Goal: Check status: Check status

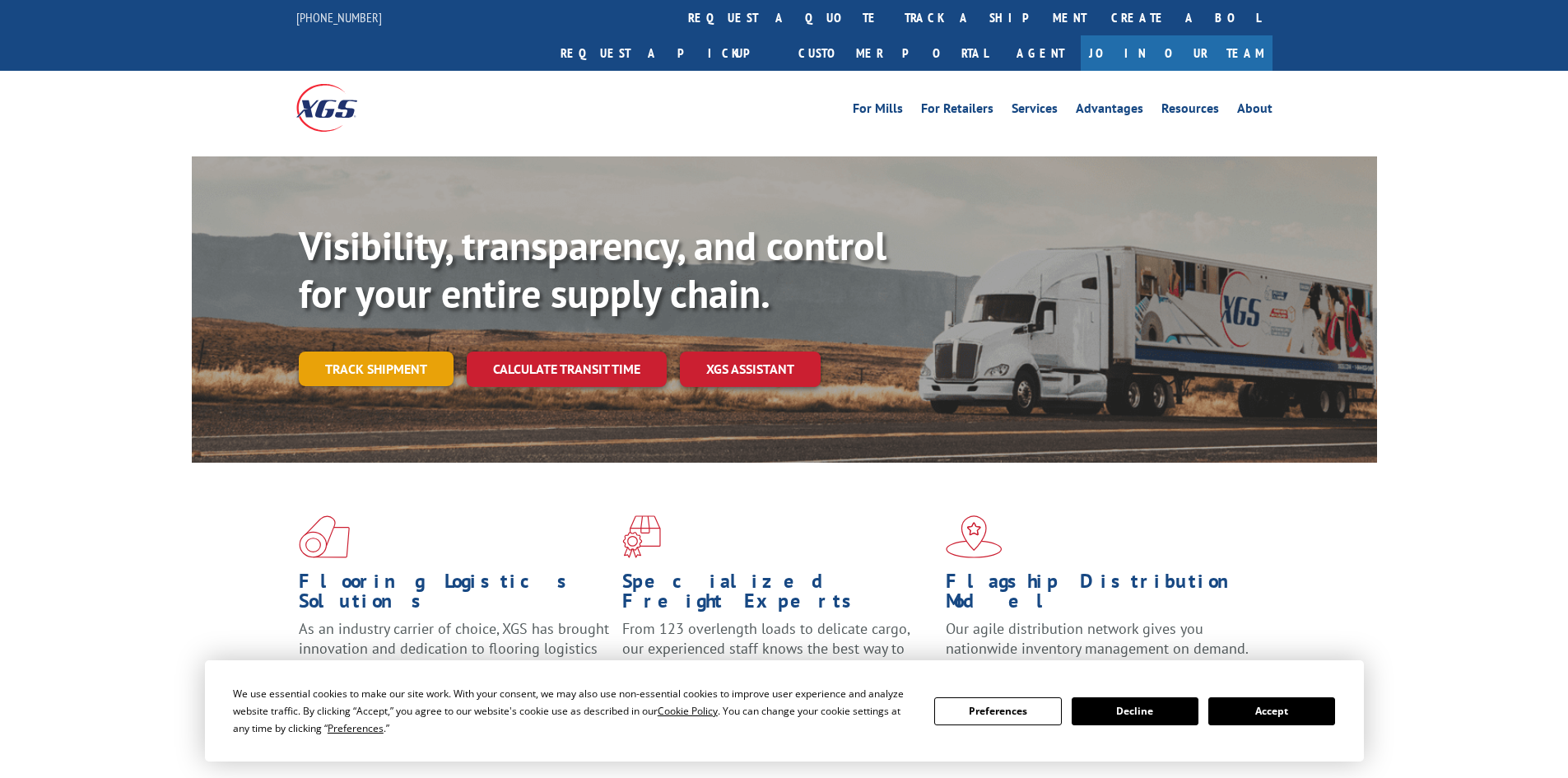
click at [391, 352] on link "Track shipment" at bounding box center [376, 368] width 155 height 35
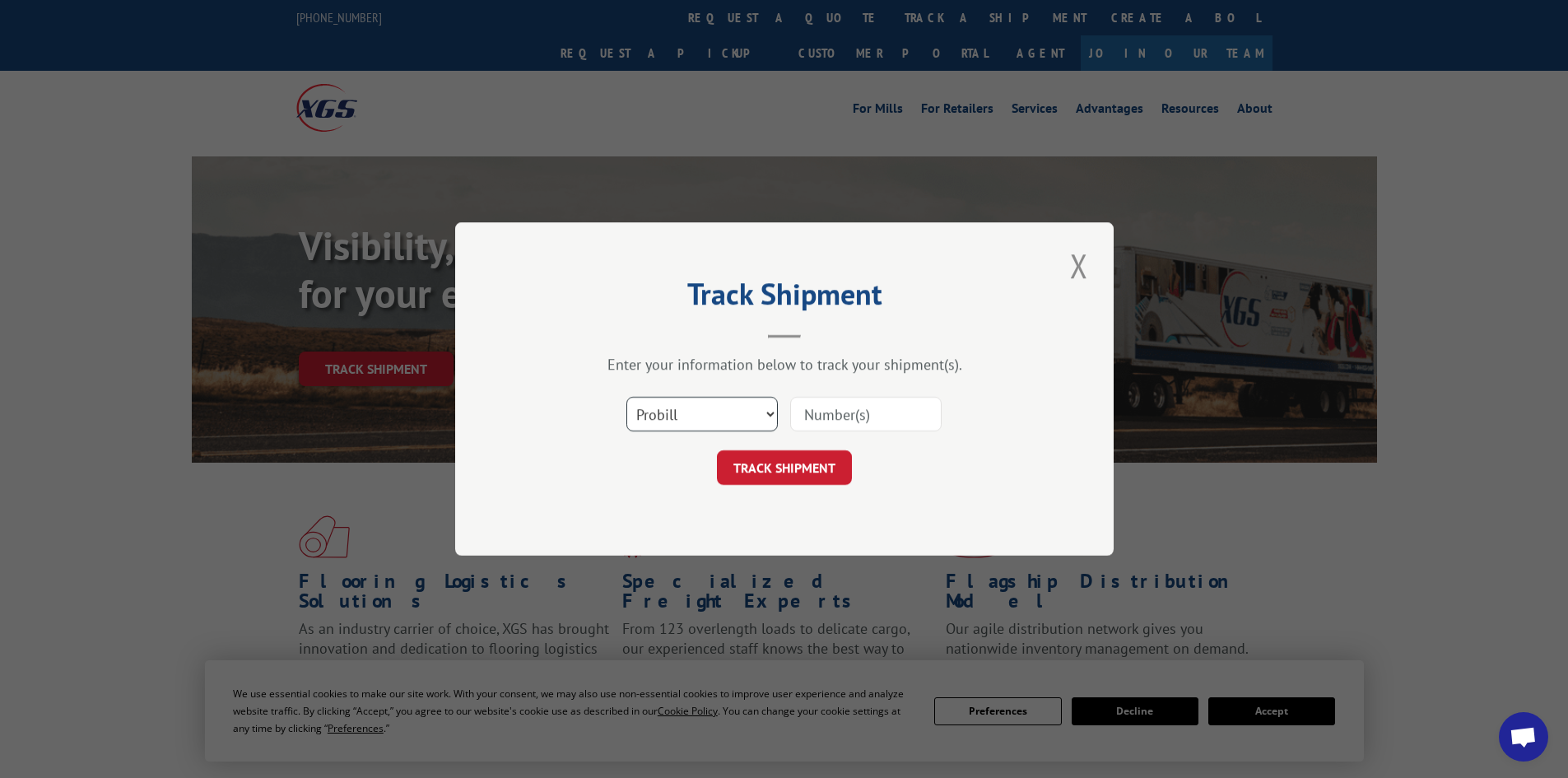
click at [715, 416] on select "Select category... Probill BOL PO" at bounding box center [702, 413] width 152 height 35
select select "bol"
click at [626, 396] on select "Select category... Probill BOL PO" at bounding box center [702, 413] width 152 height 35
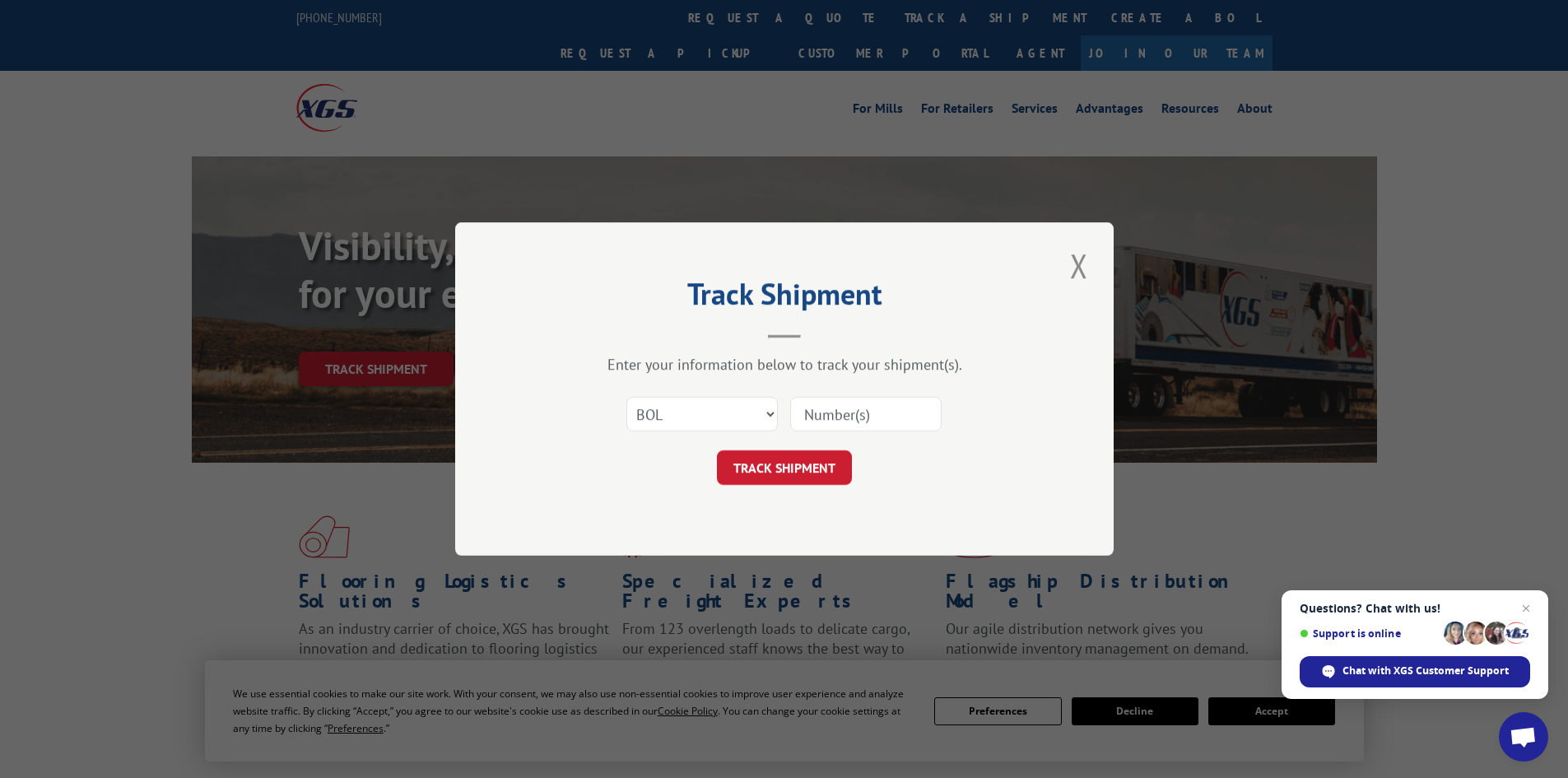
click at [905, 421] on input at bounding box center [866, 413] width 152 height 35
paste input "002421644"
type input "002421644"
click at [717, 450] on button "TRACK SHIPMENT" at bounding box center [784, 467] width 135 height 35
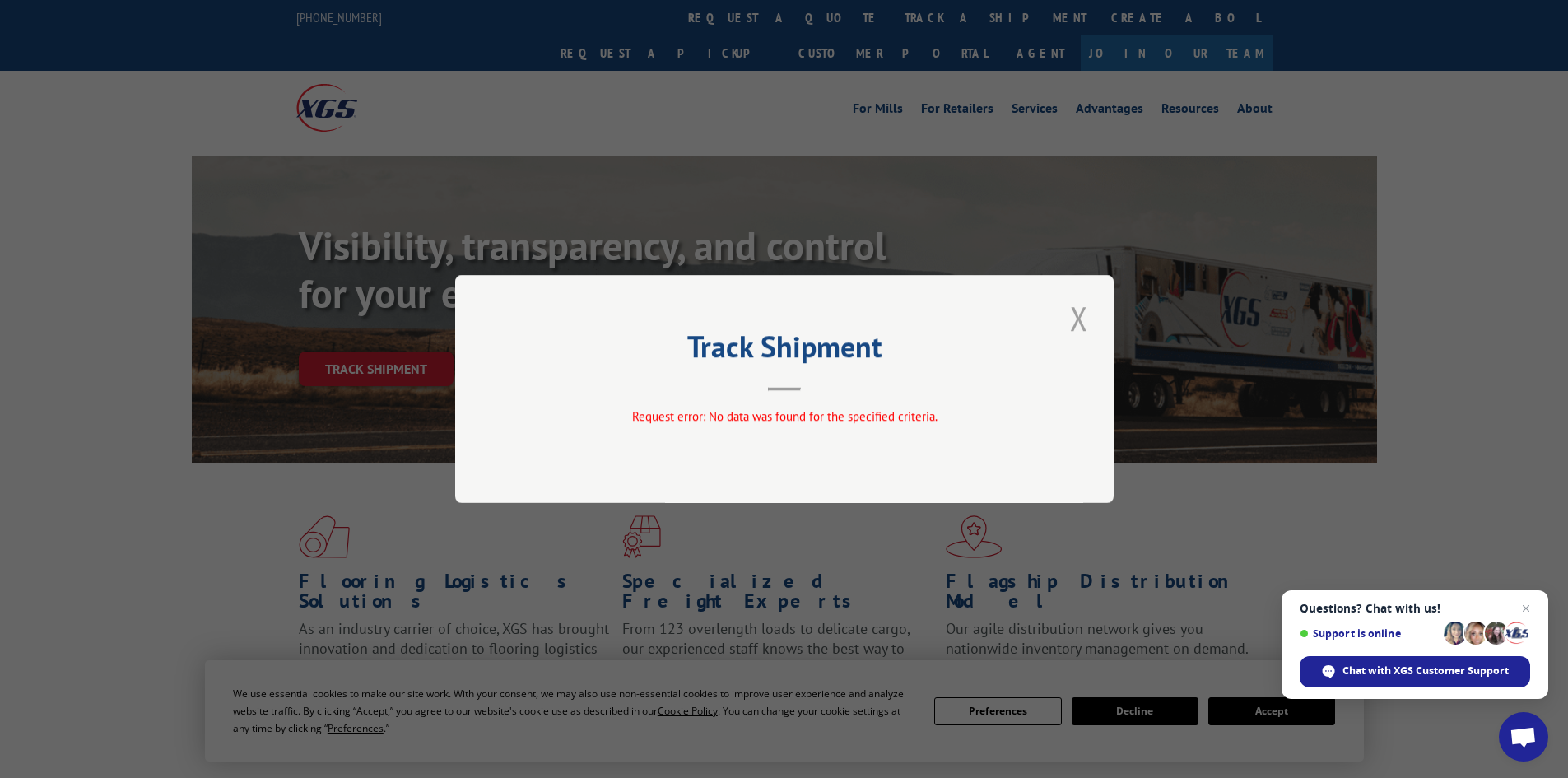
click at [1091, 327] on button "Close modal" at bounding box center [1079, 318] width 28 height 45
